Goal: Navigation & Orientation: Find specific page/section

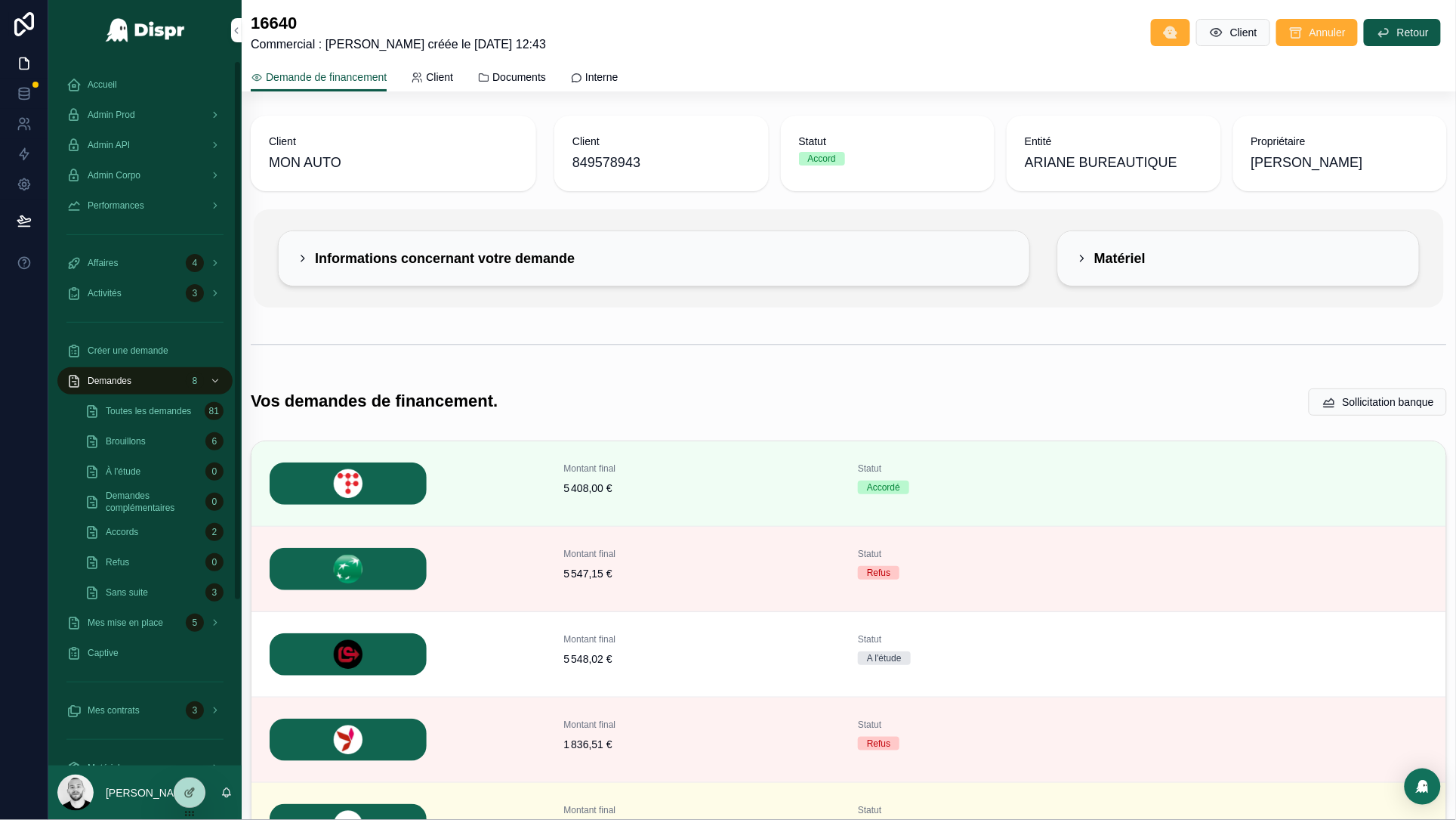
click at [110, 82] on span "Accueil" at bounding box center [103, 84] width 30 height 12
